Goal: Information Seeking & Learning: Learn about a topic

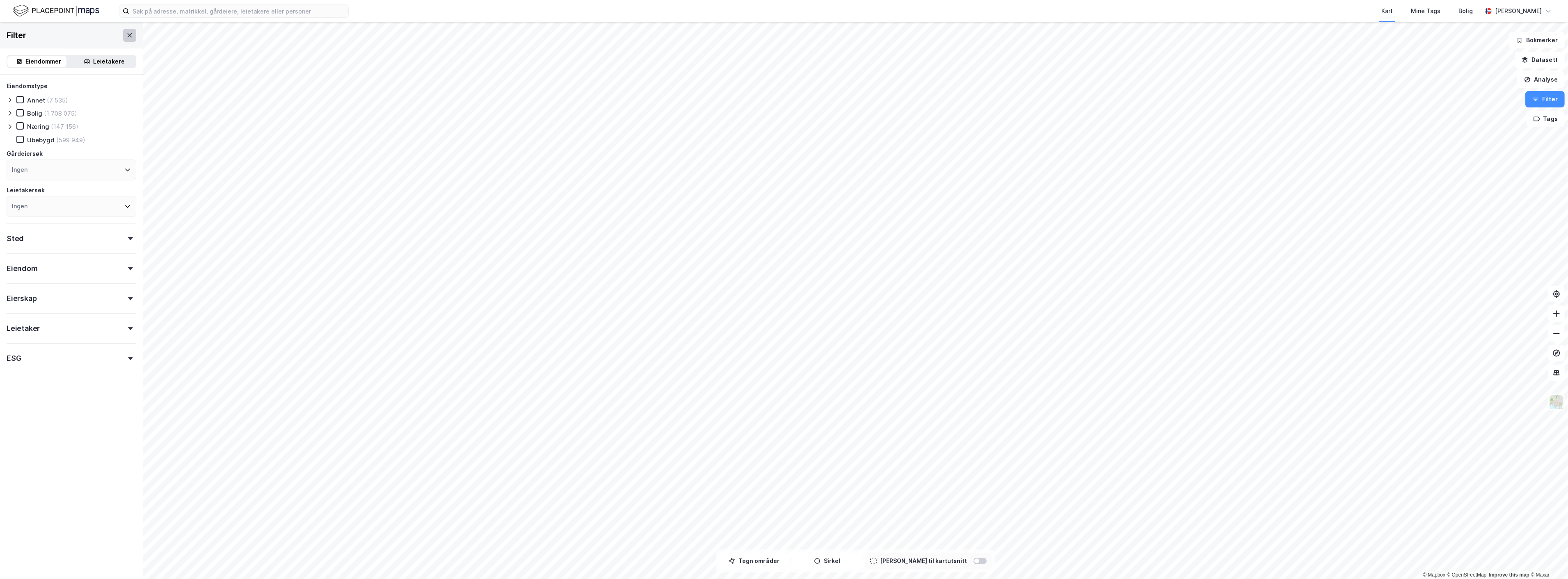
click at [126, 33] on icon at bounding box center [129, 35] width 7 height 7
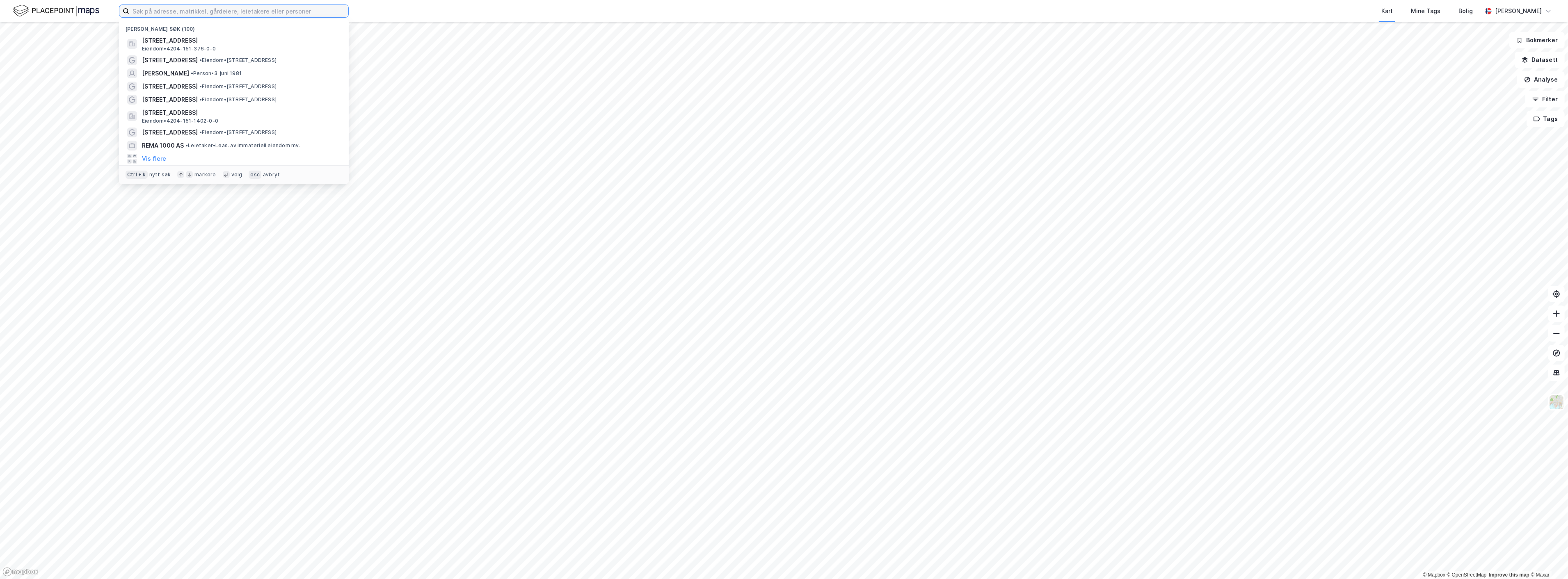
click at [161, 17] on input at bounding box center [239, 11] width 219 height 12
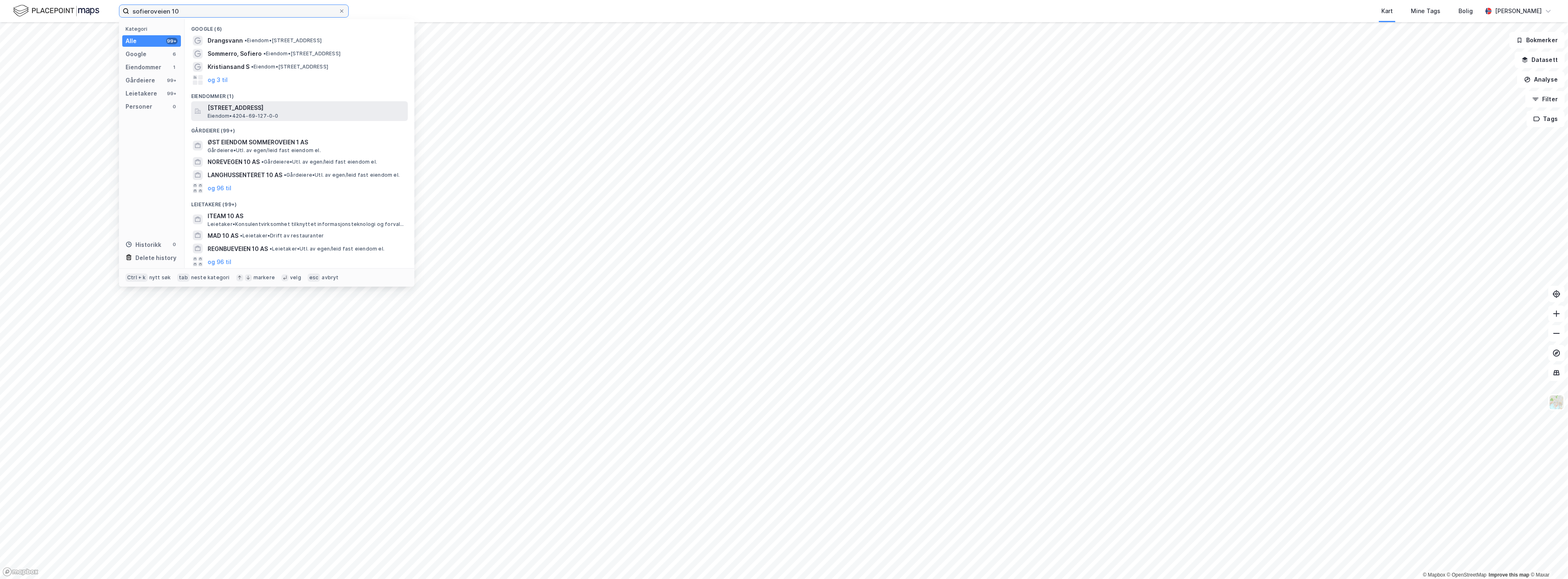
type input "sofieroveien 10"
click at [285, 111] on span "[STREET_ADDRESS]" at bounding box center [306, 108] width 197 height 10
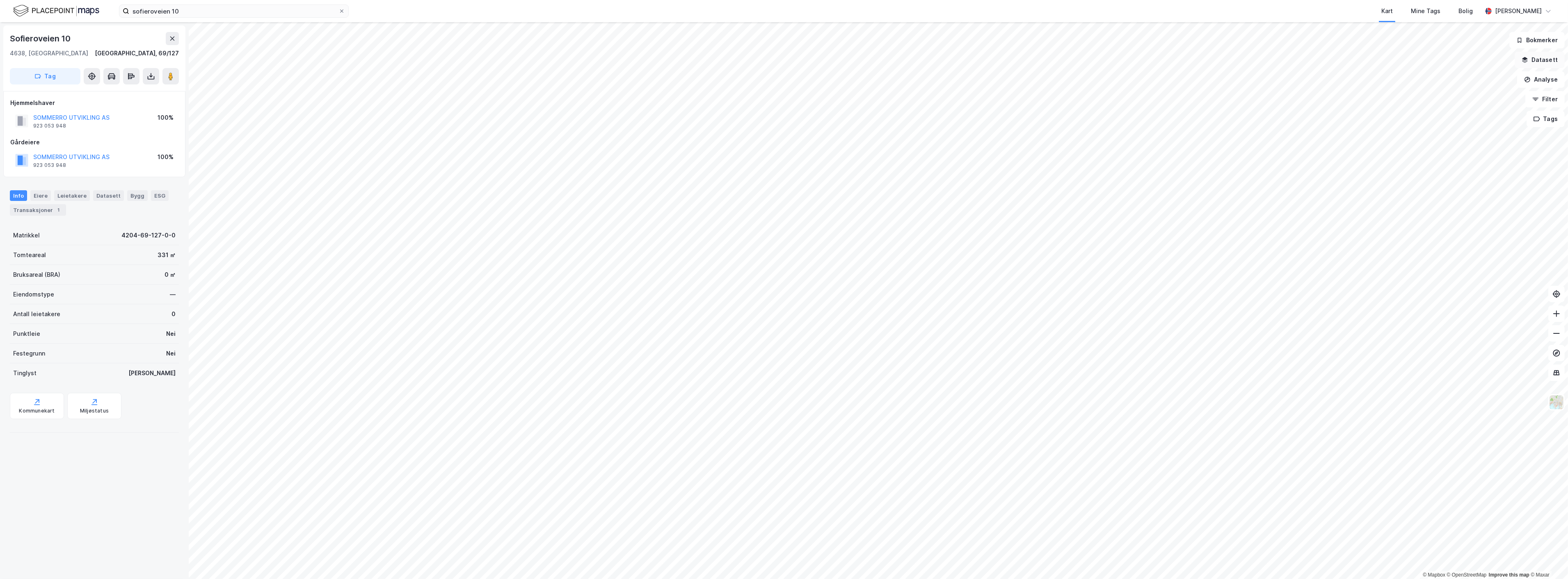
click at [1547, 60] on button "Datasett" at bounding box center [1539, 60] width 50 height 17
click at [1413, 76] on div "Kartlag" at bounding box center [1485, 81] width 144 height 20
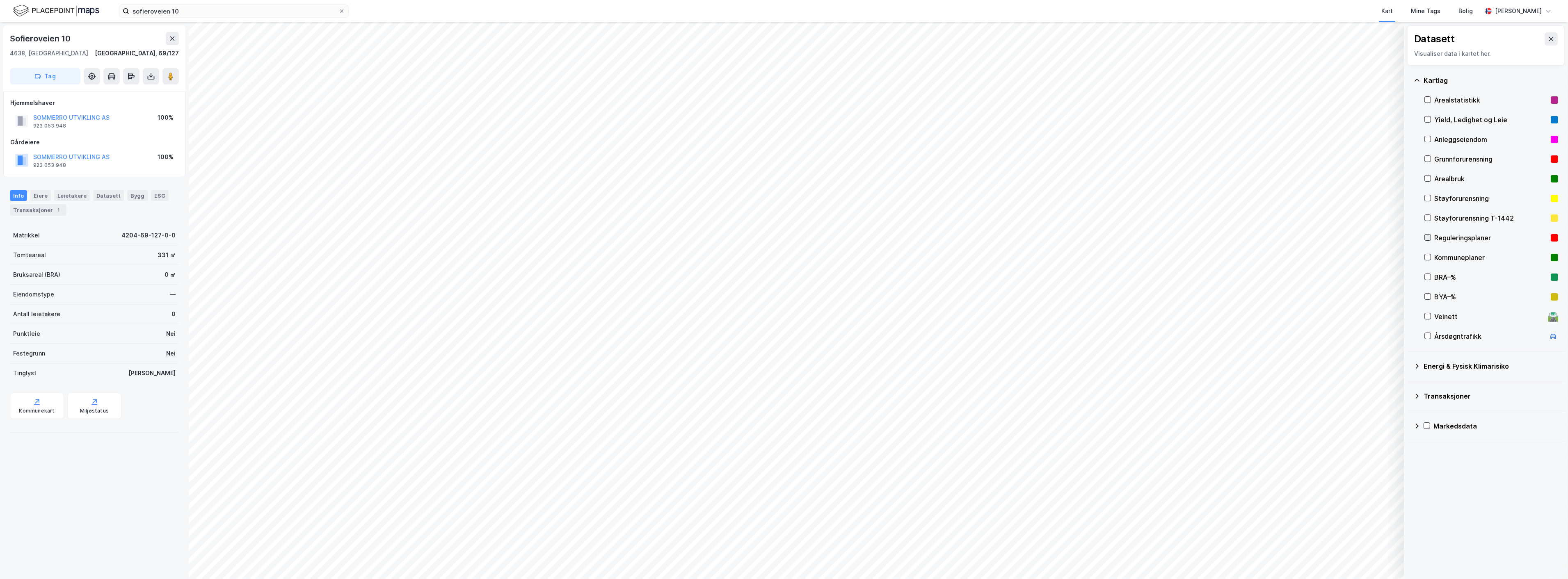
click at [1426, 240] on icon at bounding box center [1427, 237] width 6 height 6
click at [1548, 37] on icon at bounding box center [1551, 39] width 7 height 7
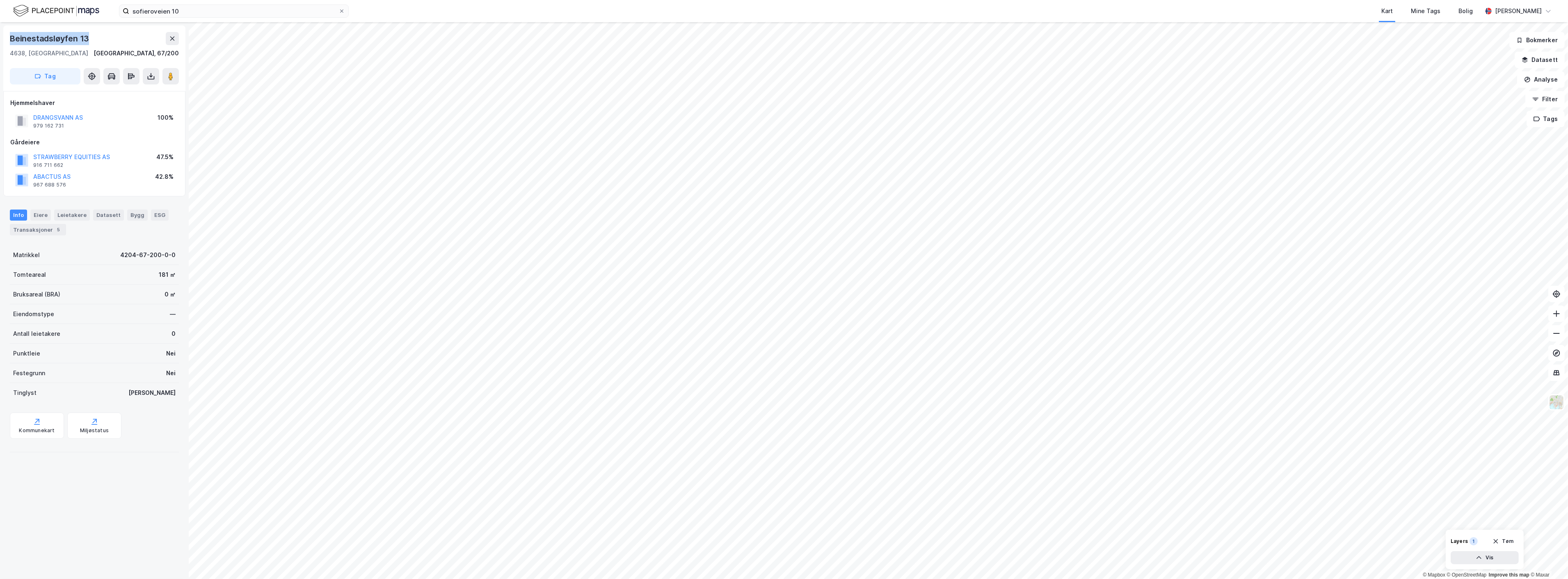
drag, startPoint x: 93, startPoint y: 37, endPoint x: 9, endPoint y: 36, distance: 84.0
click at [9, 36] on div "Beinestadsløyfen 13 4638, [GEOGRAPHIC_DATA], [GEOGRAPHIC_DATA] [GEOGRAPHIC_DATA…" at bounding box center [94, 58] width 182 height 66
copy div "Beinestadsløyfen 13"
